Goal: Task Accomplishment & Management: Use online tool/utility

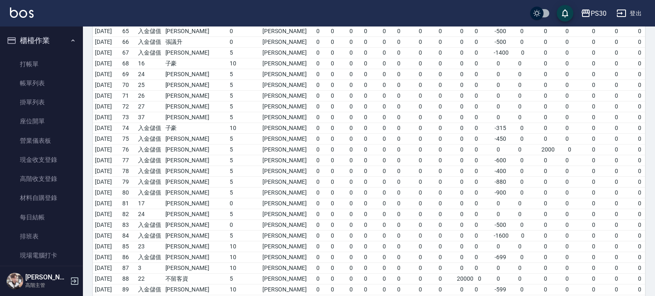
scroll to position [704, 0]
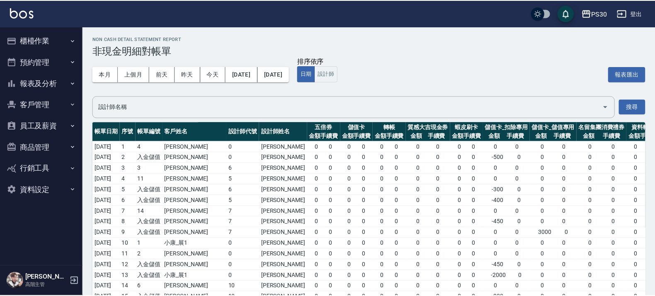
scroll to position [702, 0]
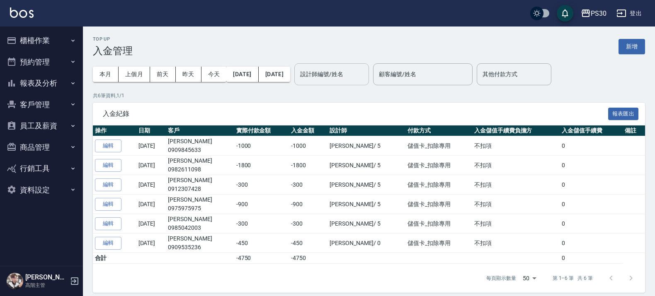
click at [365, 67] on input "設計師編號/姓名" at bounding box center [331, 74] width 67 height 15
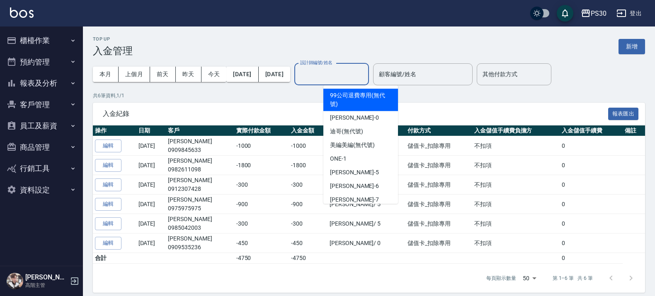
type input "ㄇ"
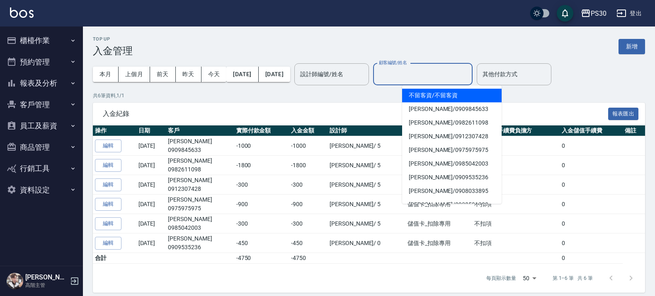
click at [452, 67] on input "顧客編號/姓名" at bounding box center [423, 74] width 92 height 15
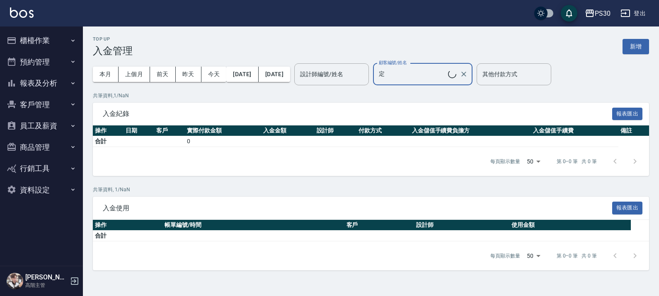
type input "李定嶧/0911380653/"
click at [421, 160] on div "每頁顯示數量 50 50 第 0–0 筆 共 0 筆" at bounding box center [371, 161] width 556 height 29
click at [449, 81] on input "李定嶧/0911380653/" at bounding box center [417, 74] width 80 height 15
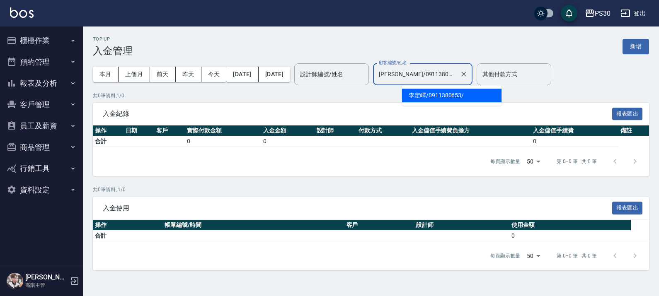
click at [453, 96] on span "[PERSON_NAME] / 0911380653 /" at bounding box center [452, 96] width 100 height 14
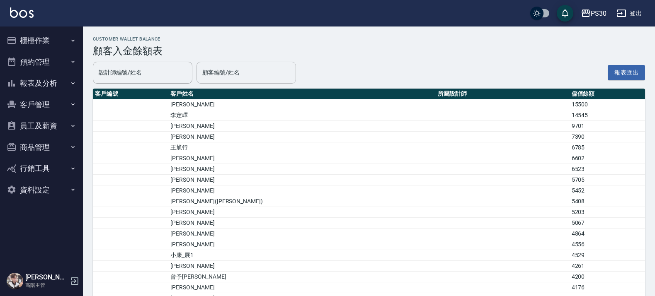
click at [244, 77] on input "顧客編號/姓名" at bounding box center [246, 73] width 92 height 15
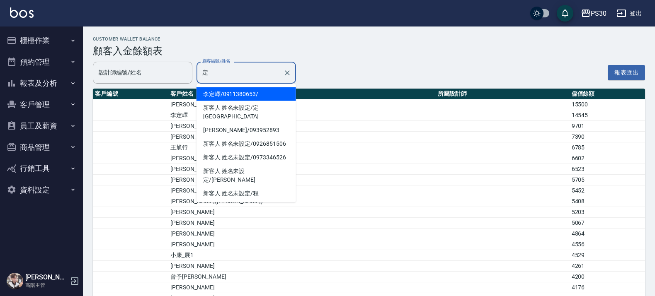
click at [243, 96] on span "李定嶧 / 0911380653 /" at bounding box center [247, 94] width 100 height 14
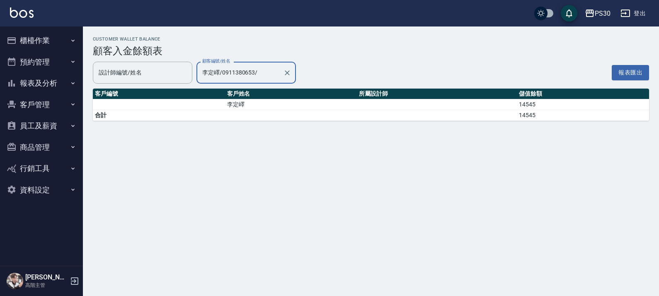
type input "李定嶧/0911380653/"
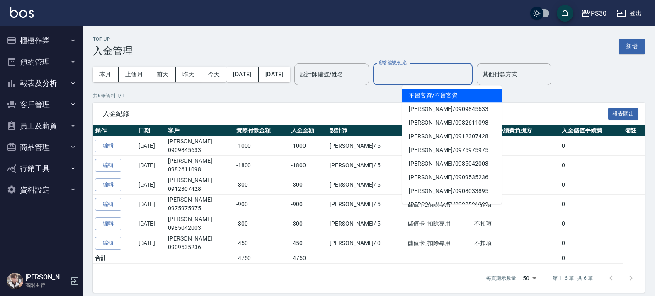
click at [421, 73] on input "顧客編號/姓名" at bounding box center [423, 74] width 92 height 15
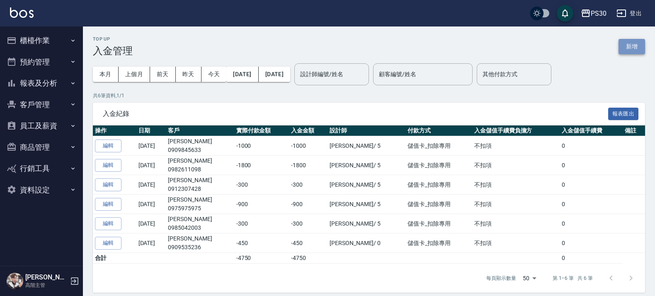
click at [628, 44] on button "新增" at bounding box center [632, 46] width 27 height 15
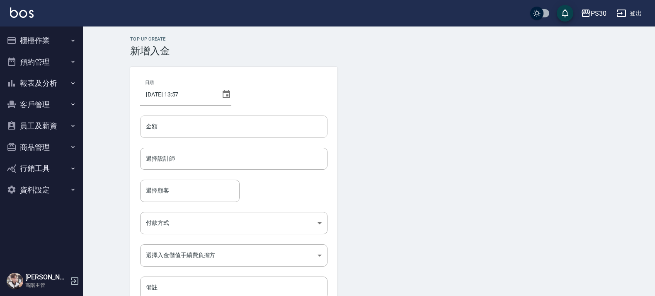
click at [224, 126] on input "金額" at bounding box center [233, 127] width 187 height 22
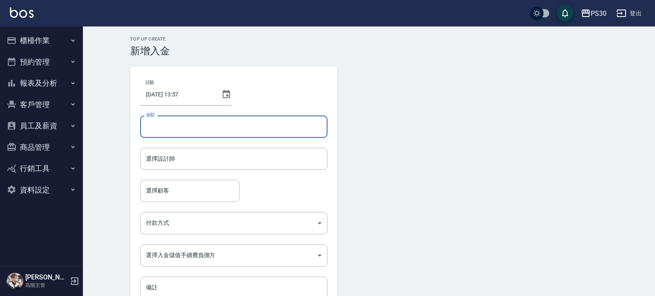
click at [199, 123] on input "金額" at bounding box center [233, 127] width 187 height 22
type input "-999"
click at [240, 153] on input "選擇設計師" at bounding box center [234, 159] width 180 height 15
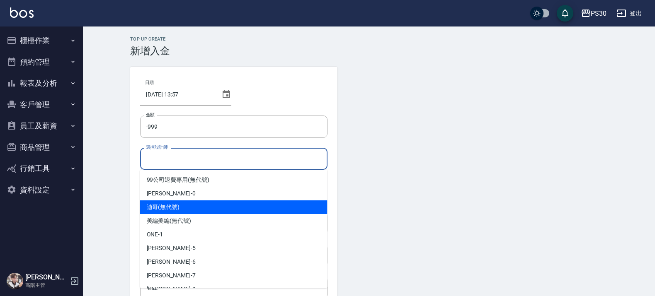
click at [172, 204] on span "[PERSON_NAME] (無代號)" at bounding box center [163, 207] width 33 height 9
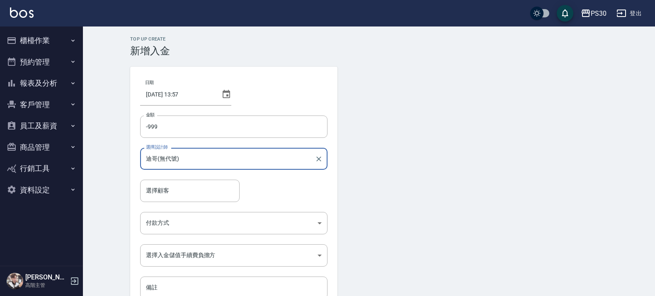
click at [186, 165] on input "迪哥(無代號)" at bounding box center [228, 159] width 168 height 15
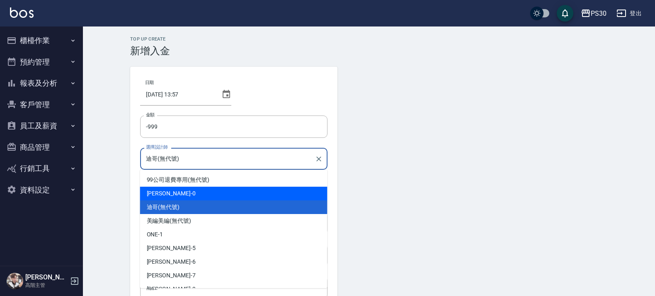
click at [170, 196] on div "[PERSON_NAME] -0" at bounding box center [233, 194] width 187 height 14
type input "[PERSON_NAME]-0"
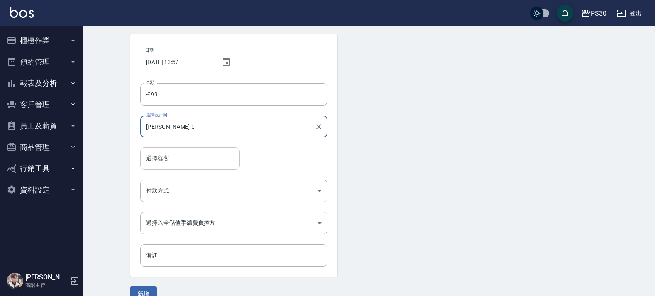
scroll to position [48, 0]
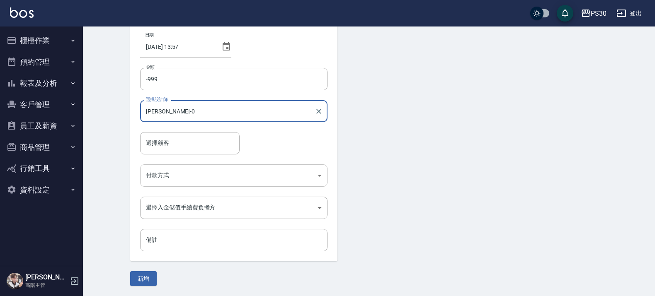
click at [194, 176] on body "PS30 登出 櫃檯作業 打帳單 帳單列表 掛單列表 座位開單 營業儀表板 現金收支登錄 高階收支登錄 材料自購登錄 每日結帳 排班表 現場電腦打卡 掃碼打卡…" at bounding box center [327, 124] width 655 height 344
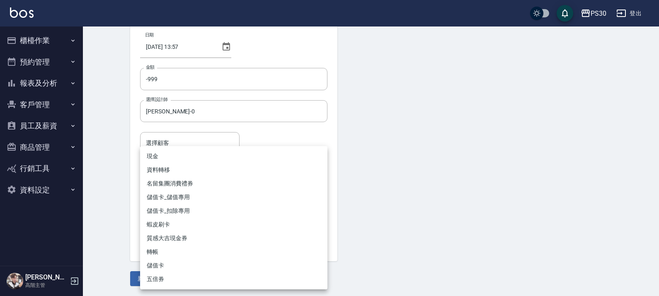
click at [189, 212] on li "儲值卡_扣除專用" at bounding box center [233, 211] width 187 height 14
type input "儲值卡_扣除專用"
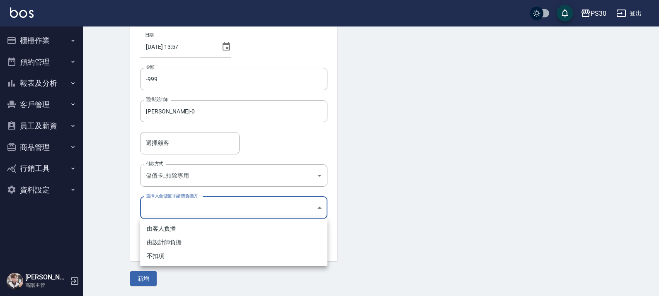
click at [245, 206] on body "PS30 登出 櫃檯作業 打帳單 帳單列表 掛單列表 座位開單 營業儀表板 現金收支登錄 高階收支登錄 材料自購登錄 每日結帳 排班表 現場電腦打卡 掃碼打卡…" at bounding box center [329, 124] width 659 height 344
click at [177, 253] on li "不扣項" at bounding box center [233, 257] width 187 height 14
type input "WITHOUTHANDLINGFEE"
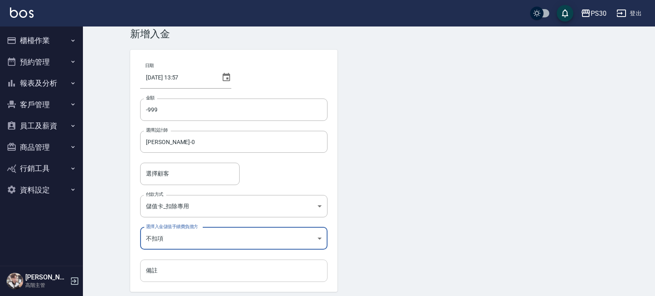
scroll to position [0, 0]
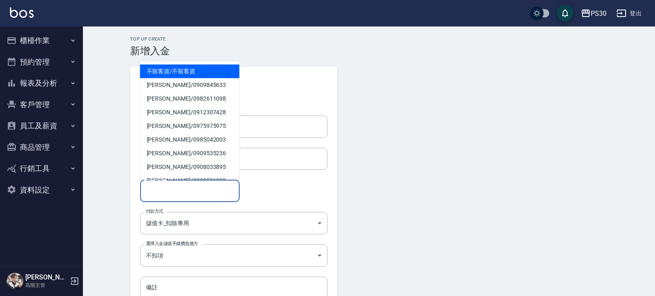
click at [166, 197] on input "選擇顧客" at bounding box center [190, 191] width 92 height 15
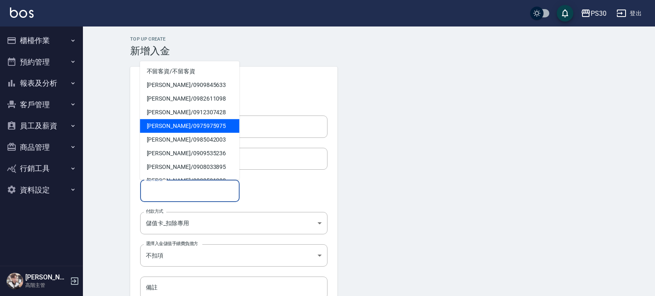
click at [276, 172] on form "選擇設計師 廖金城-0 選擇設計師" at bounding box center [233, 164] width 187 height 32
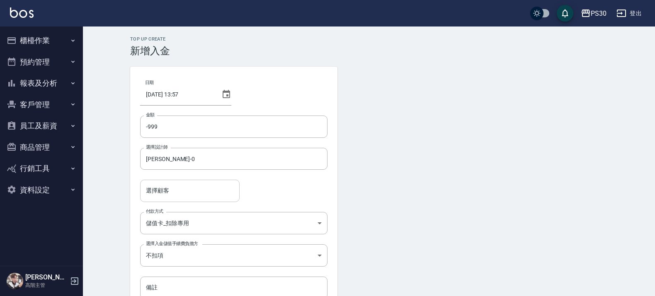
click at [210, 187] on input "選擇顧客" at bounding box center [190, 191] width 92 height 15
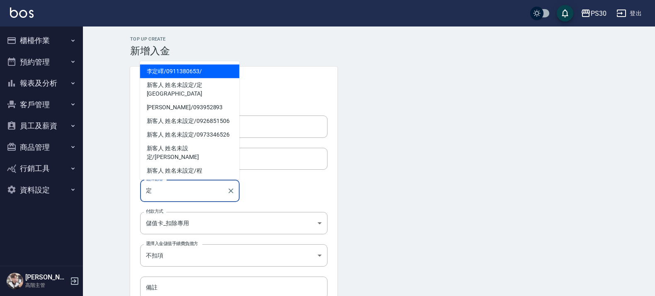
click at [150, 78] on span "李定嶧 / 0911380653 /" at bounding box center [190, 72] width 100 height 14
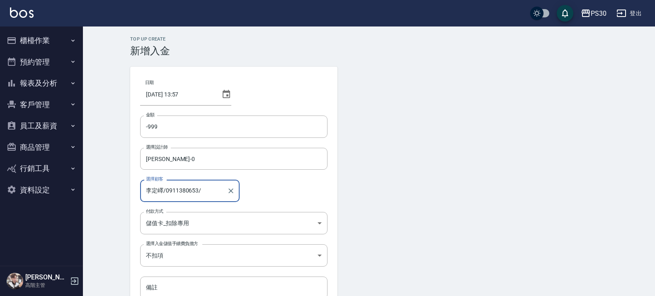
scroll to position [48, 0]
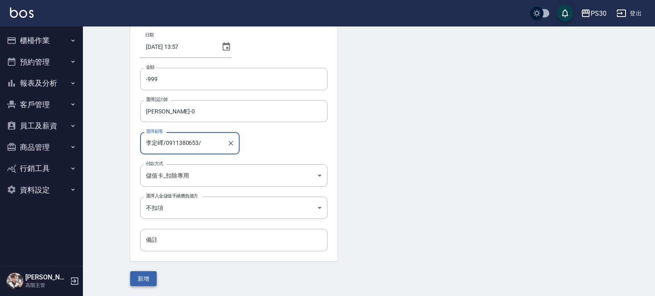
type input "李定嶧/0911380653/"
click at [146, 278] on button "新增" at bounding box center [143, 279] width 27 height 15
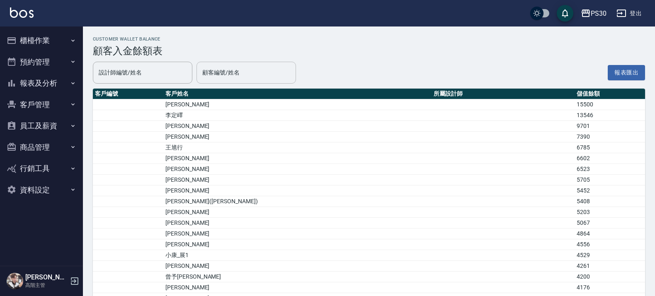
click at [220, 70] on input "顧客編號/姓名" at bounding box center [246, 73] width 92 height 15
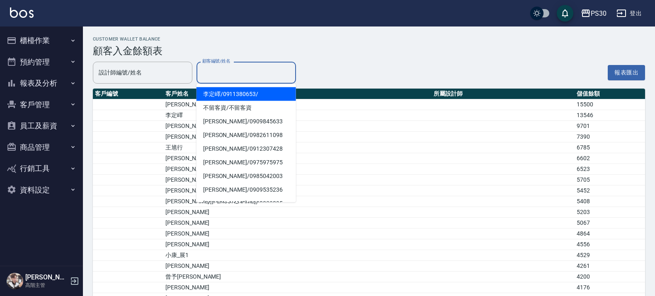
click at [232, 92] on span "李定嶧 / 0911380653 /" at bounding box center [247, 94] width 100 height 14
type input "李定嶧/0911380653/"
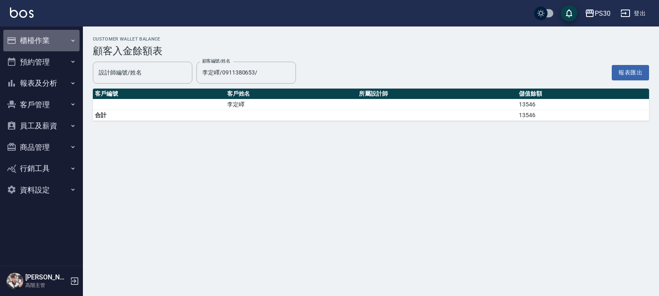
click at [34, 37] on button "櫃檯作業" at bounding box center [41, 41] width 76 height 22
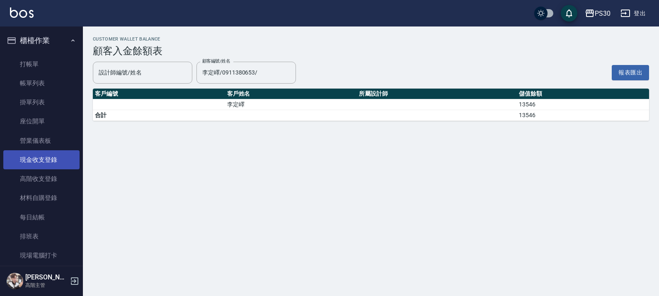
click at [48, 160] on link "現金收支登錄" at bounding box center [41, 160] width 76 height 19
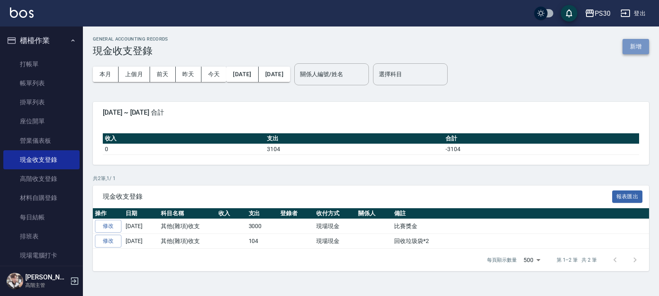
click at [629, 46] on button "新增" at bounding box center [636, 46] width 27 height 15
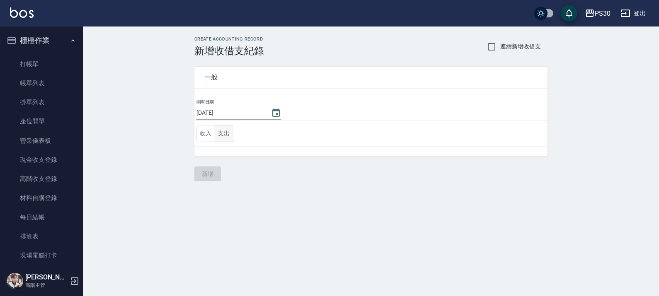
click at [226, 134] on button "支出" at bounding box center [224, 133] width 19 height 17
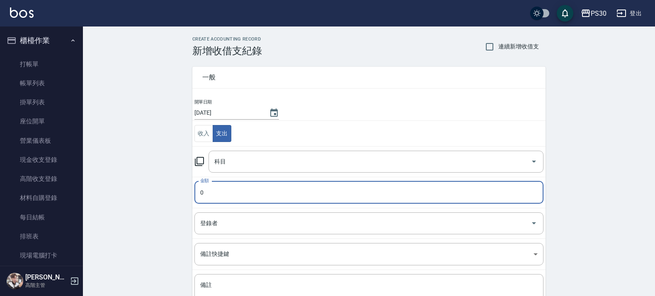
click at [229, 186] on input "0" at bounding box center [368, 193] width 349 height 22
type input "4500"
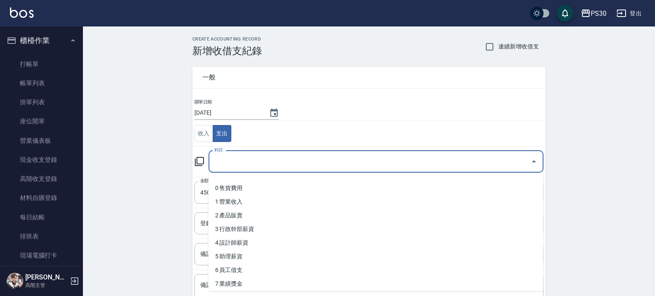
click at [284, 162] on input "科目" at bounding box center [369, 162] width 315 height 15
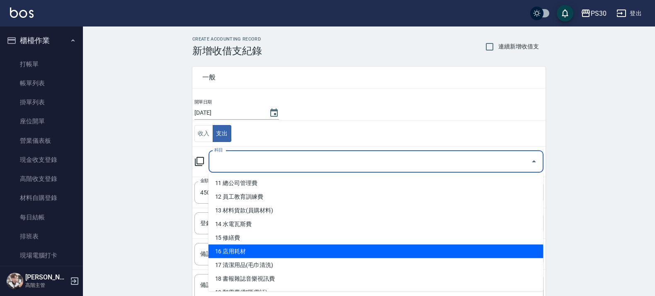
click at [365, 251] on li "16 店用耗材" at bounding box center [376, 252] width 335 height 14
type input "16 店用耗材"
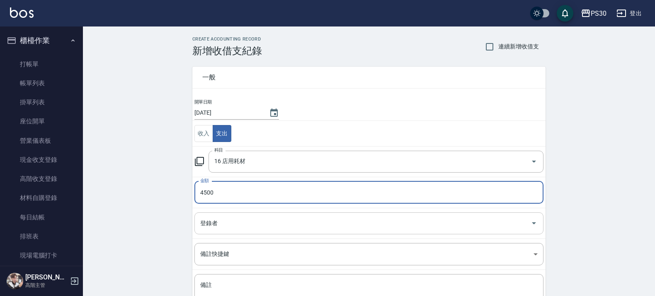
click at [226, 219] on input "登錄者" at bounding box center [362, 223] width 329 height 15
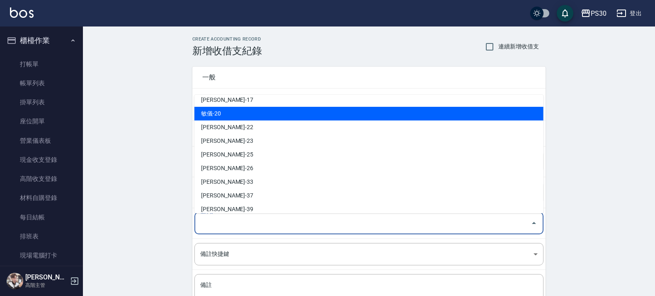
click at [166, 140] on div "CREATE ACCOUNTING RECORD 新增收借支紀錄 連續新增收借支 一般 開單日期 [DATE] 收入 支出 科目 16 店用耗材 科目 金額 …" at bounding box center [369, 197] width 572 height 340
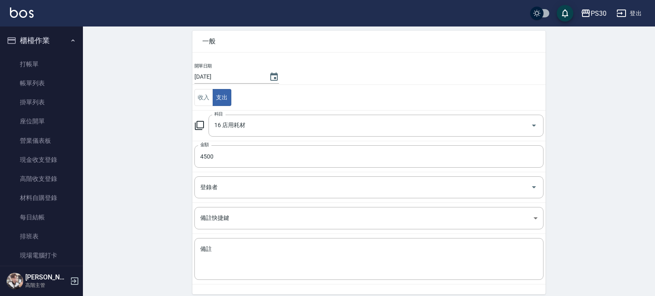
scroll to position [70, 0]
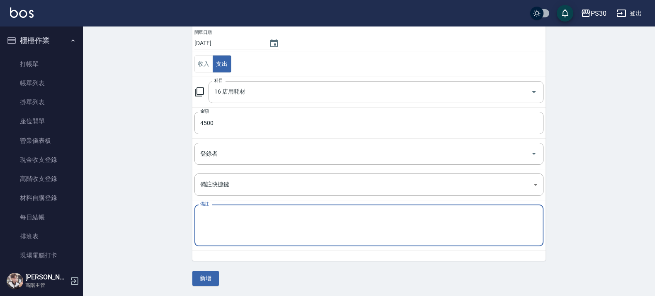
drag, startPoint x: 314, startPoint y: 216, endPoint x: 318, endPoint y: 215, distance: 4.9
click at [314, 216] on textarea "備註" at bounding box center [369, 226] width 338 height 28
type textarea "ㄨ"
type textarea "ㄇ"
type textarea "SPA機修理"
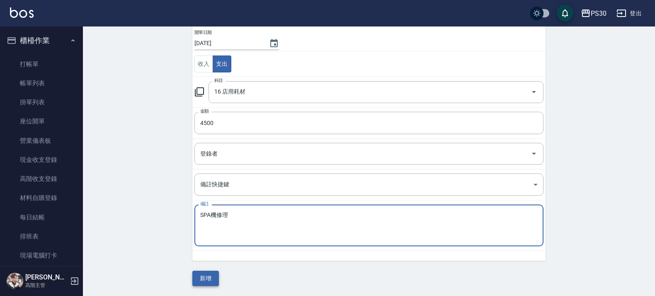
click at [200, 281] on button "新增" at bounding box center [205, 278] width 27 height 15
